Goal: Transaction & Acquisition: Purchase product/service

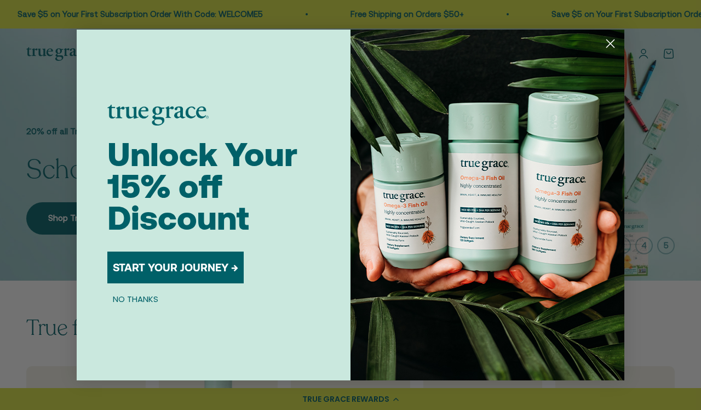
click at [611, 40] on circle "Close dialog" at bounding box center [611, 44] width 18 height 18
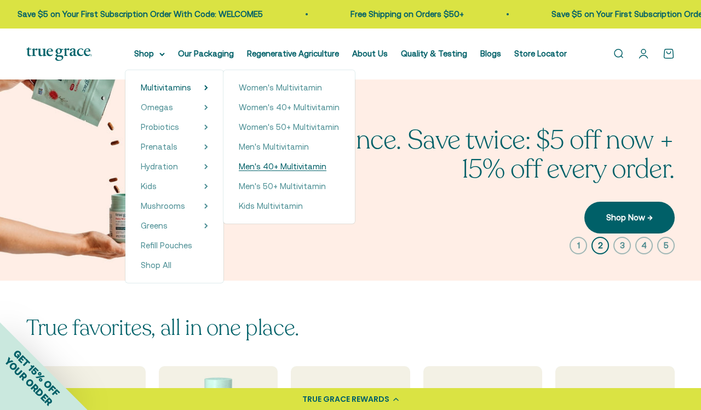
click at [253, 170] on span "Men's 40+ Multivitamin" at bounding box center [283, 166] width 88 height 9
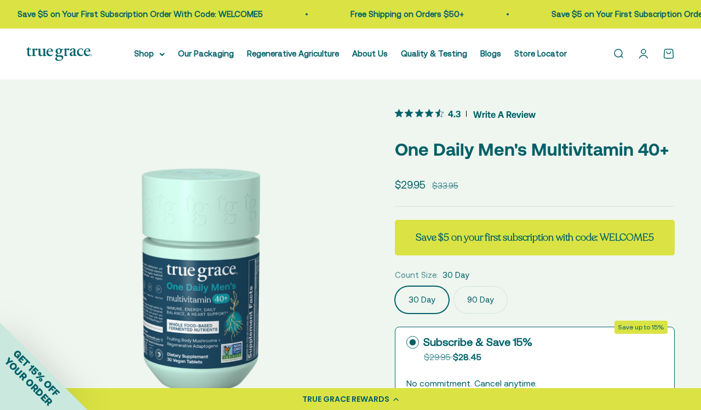
click at [478, 297] on label "90 Day" at bounding box center [481, 299] width 54 height 27
click at [395, 286] on input "90 Day" at bounding box center [395, 285] width 1 height 1
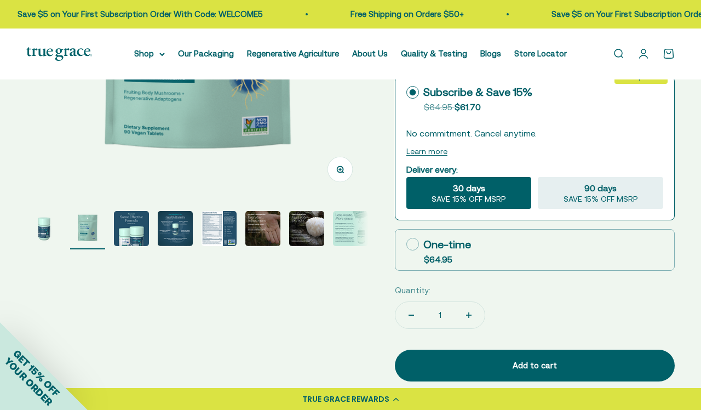
scroll to position [254, 0]
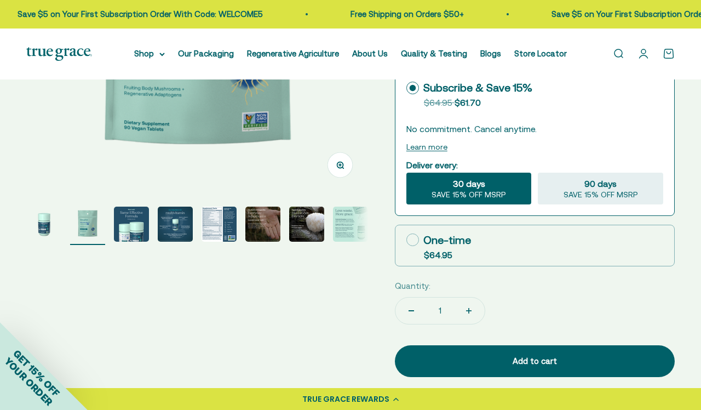
click at [413, 238] on icon at bounding box center [413, 239] width 13 height 13
click at [407, 239] on input "One-time $64.95" at bounding box center [406, 239] width 1 height 1
radio input "true"
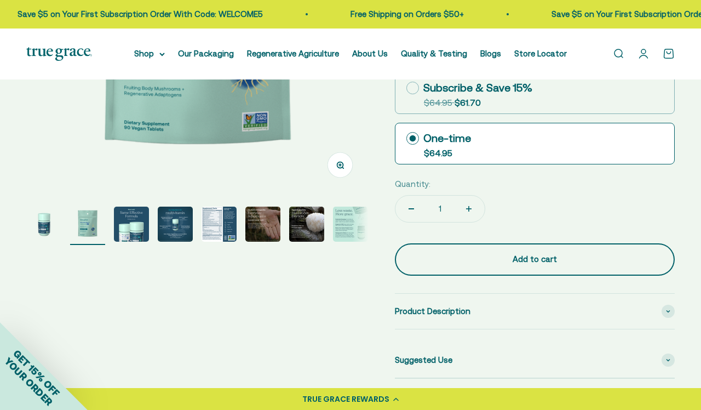
click at [505, 248] on button "Add to cart" at bounding box center [535, 259] width 280 height 32
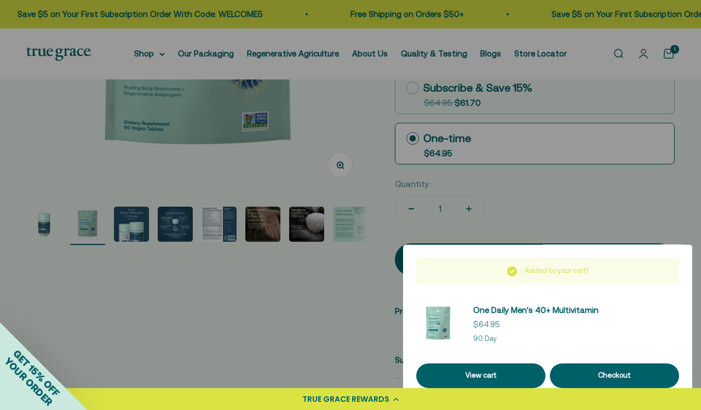
click at [370, 308] on div at bounding box center [350, 205] width 701 height 410
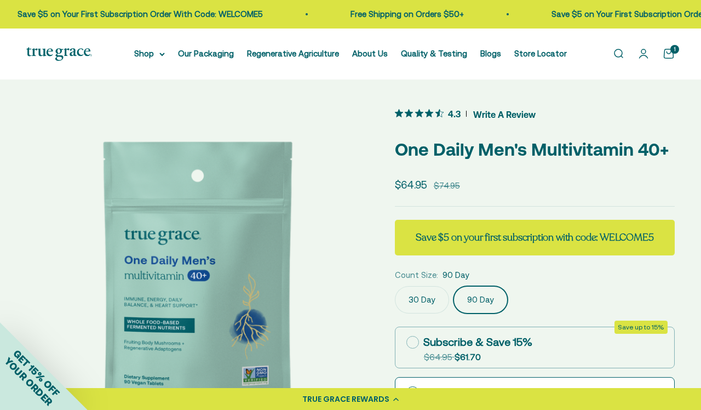
scroll to position [0, 0]
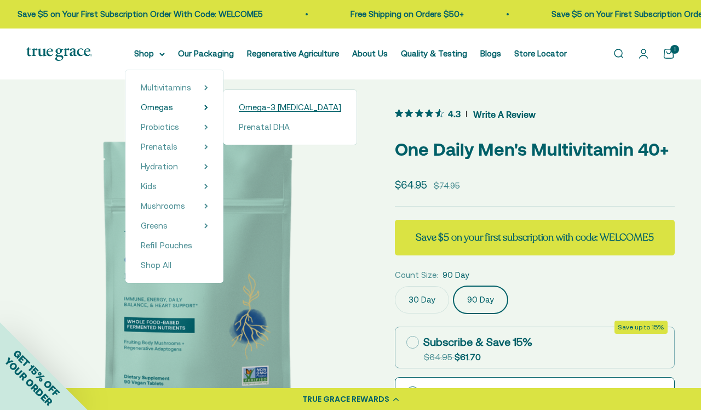
click at [252, 105] on span "Omega-3 [MEDICAL_DATA]" at bounding box center [290, 106] width 102 height 9
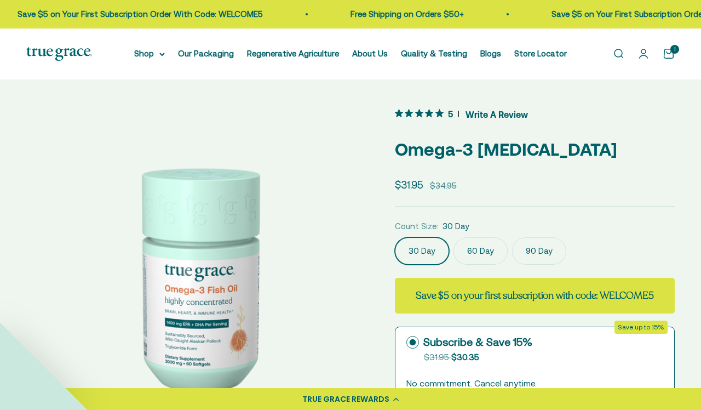
click at [478, 237] on label "60 Day" at bounding box center [481, 250] width 54 height 27
click at [395, 237] on input "60 Day" at bounding box center [395, 237] width 1 height 1
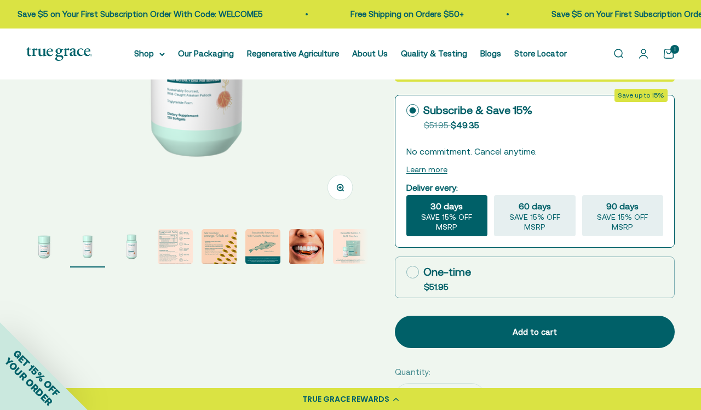
scroll to position [236, 0]
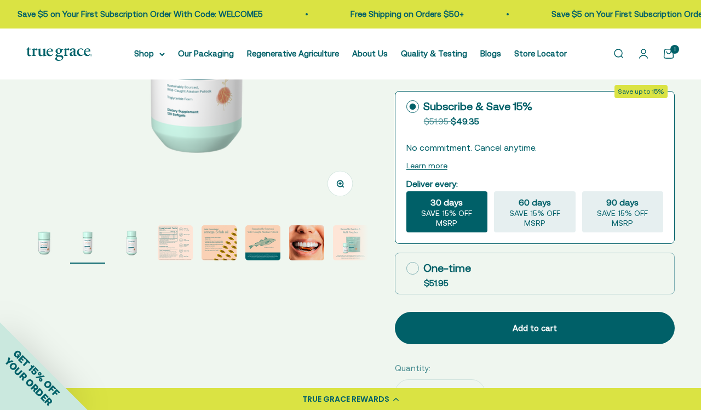
click at [413, 262] on icon at bounding box center [413, 268] width 13 height 13
click at [407, 268] on input "One-time $51.95" at bounding box center [406, 268] width 1 height 1
radio input "true"
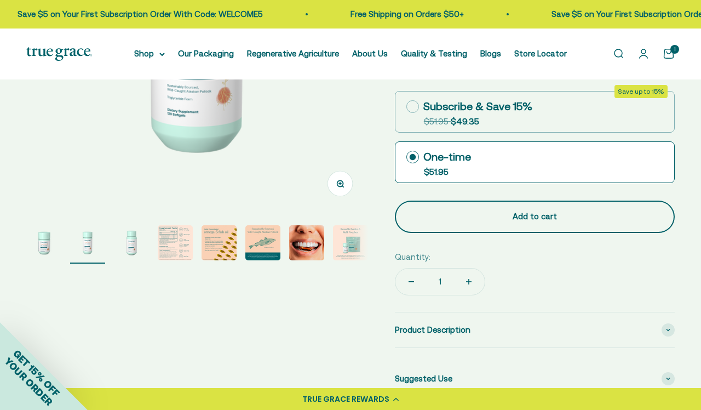
click at [536, 219] on div "Add to cart" at bounding box center [535, 216] width 236 height 13
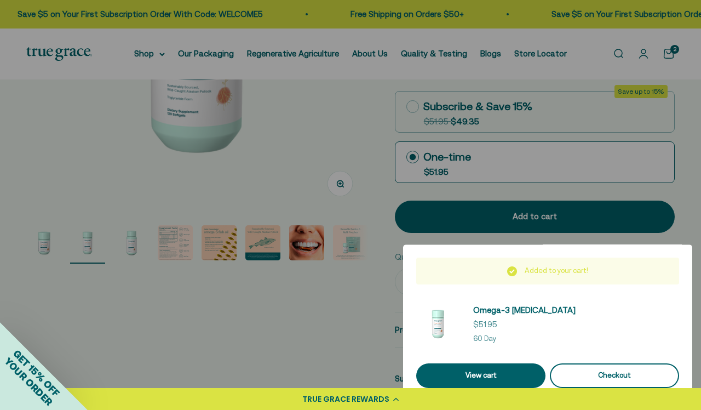
click at [586, 373] on div "Checkout" at bounding box center [614, 376] width 103 height 12
